Goal: Find specific page/section: Find specific page/section

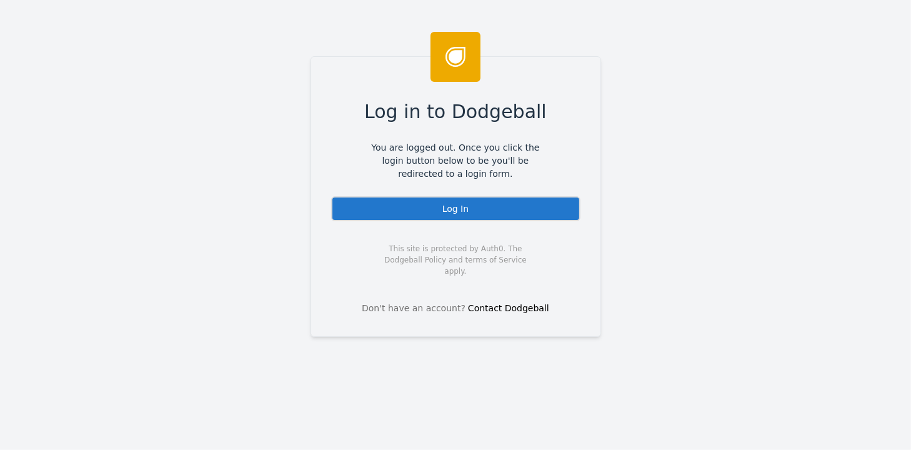
click at [456, 202] on div "Log In" at bounding box center [455, 208] width 249 height 25
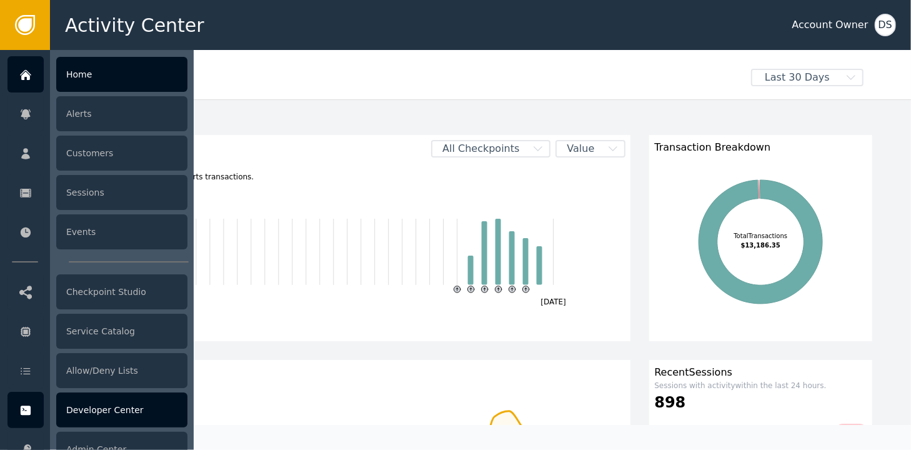
click at [100, 403] on div "Developer Center" at bounding box center [121, 409] width 131 height 35
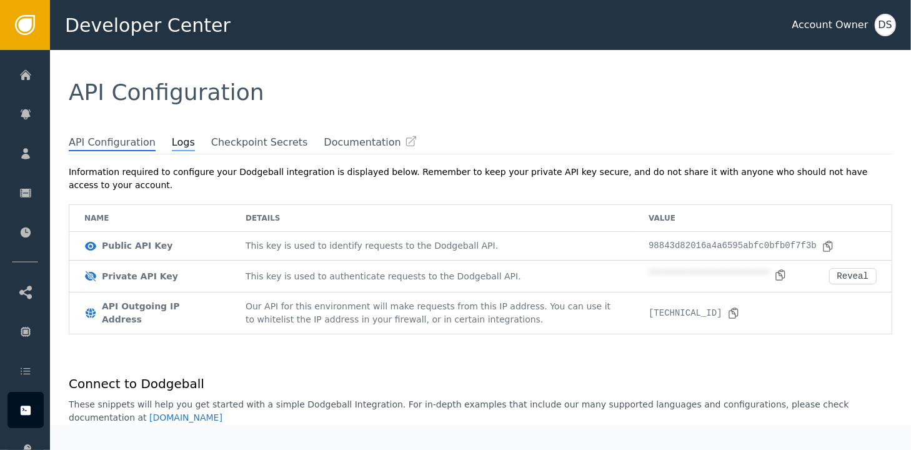
click at [172, 144] on span "Logs" at bounding box center [183, 143] width 23 height 16
